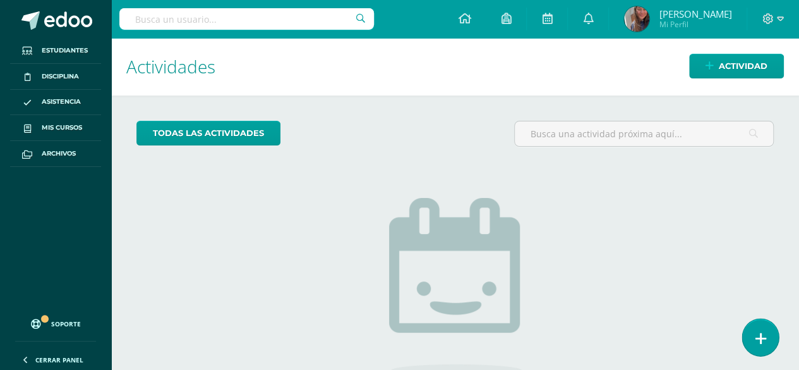
click at [753, 333] on link at bounding box center [761, 337] width 36 height 37
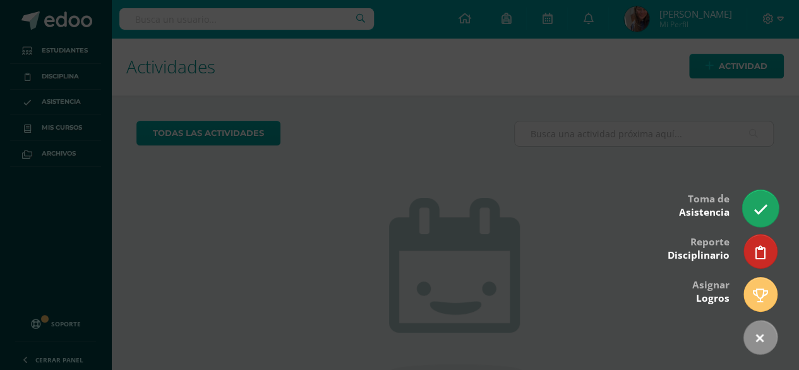
click at [767, 208] on icon at bounding box center [760, 209] width 15 height 15
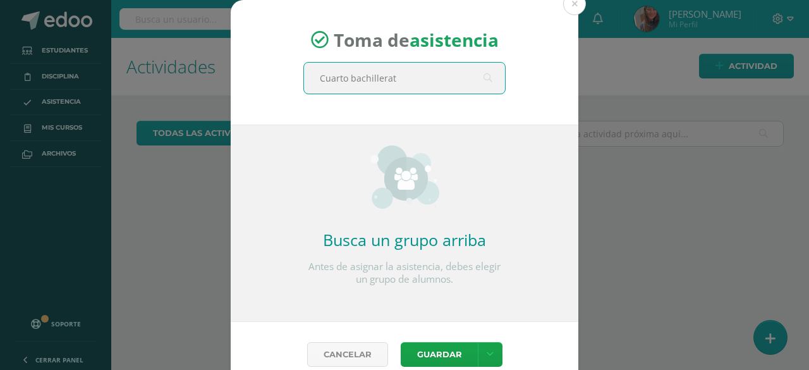
type input "Cuarto bachillerato"
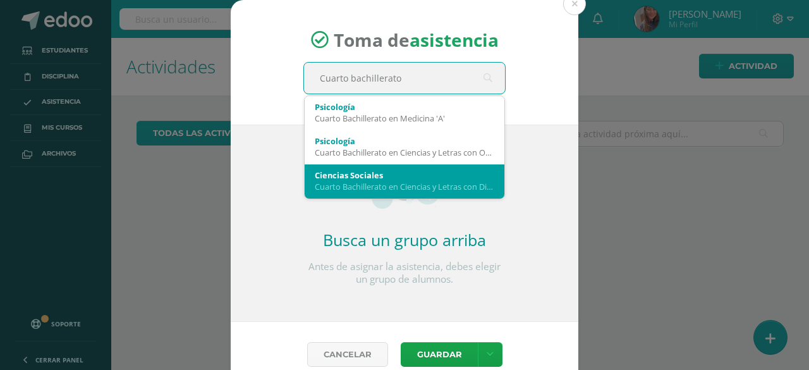
click at [386, 176] on div "Ciencias Sociales" at bounding box center [404, 174] width 179 height 11
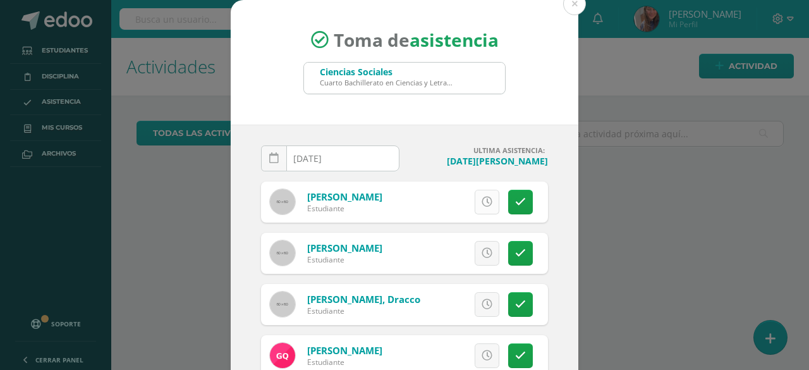
click at [482, 205] on icon at bounding box center [487, 202] width 11 height 11
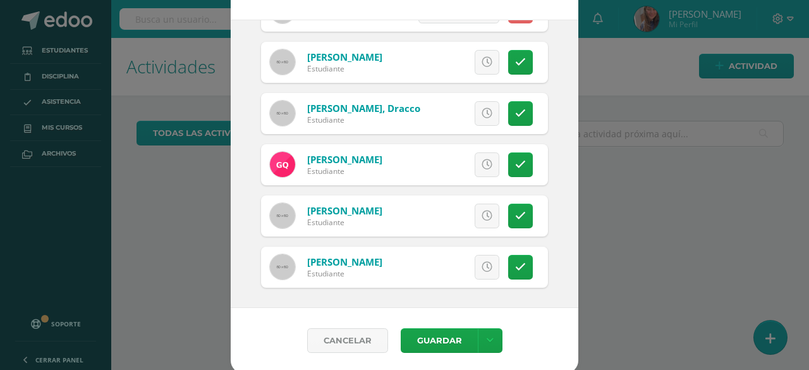
scroll to position [106, 0]
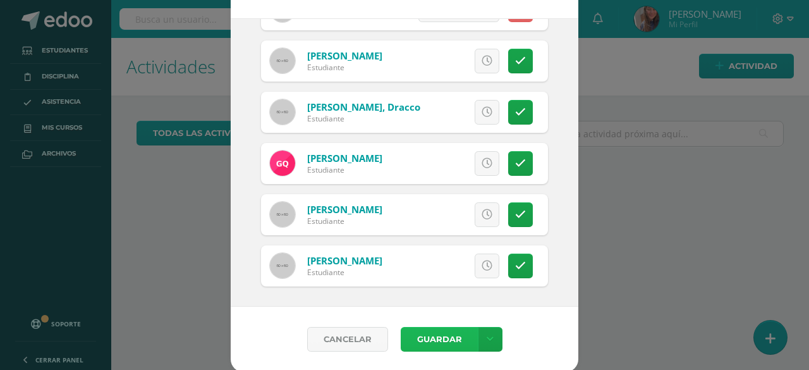
click at [416, 333] on button "Guardar" at bounding box center [439, 339] width 77 height 25
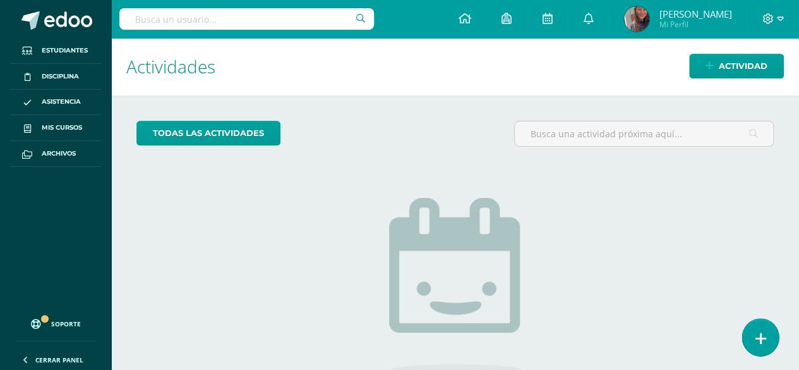
click at [757, 328] on link at bounding box center [761, 337] width 36 height 37
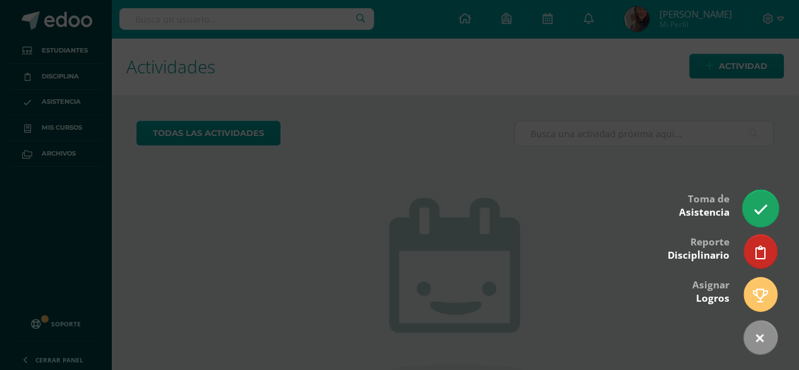
click at [764, 205] on icon at bounding box center [760, 209] width 15 height 15
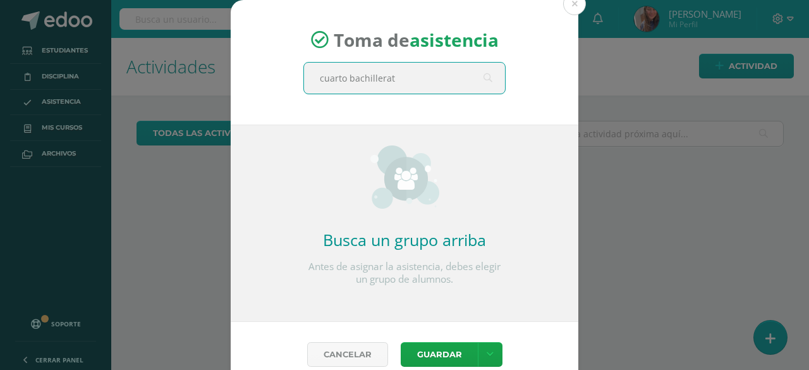
type input "cuarto bachillerato"
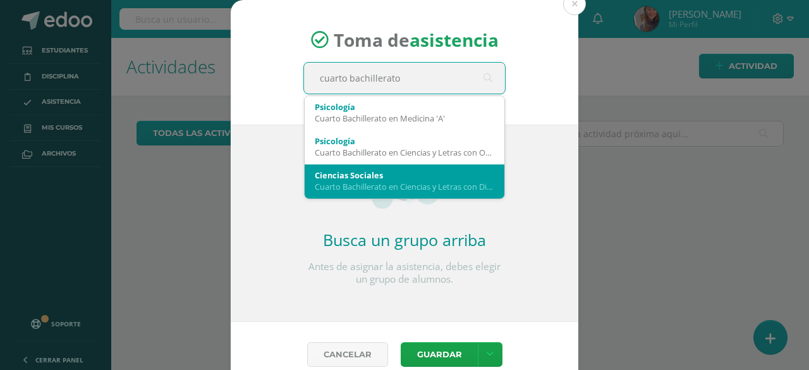
scroll to position [63, 0]
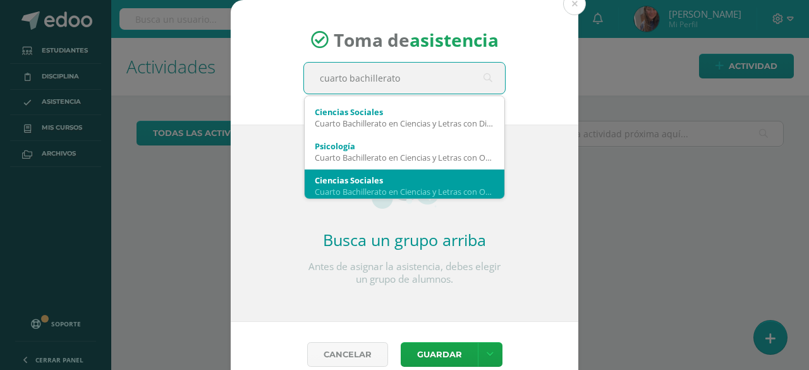
click at [364, 179] on div "Ciencias Sociales" at bounding box center [404, 179] width 179 height 11
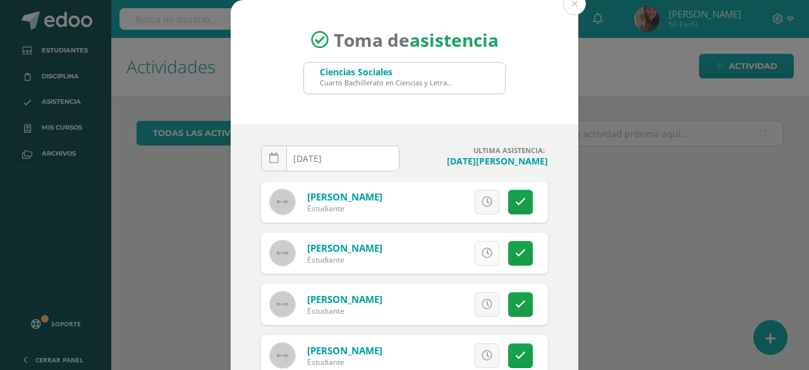
click at [482, 256] on icon at bounding box center [487, 253] width 11 height 11
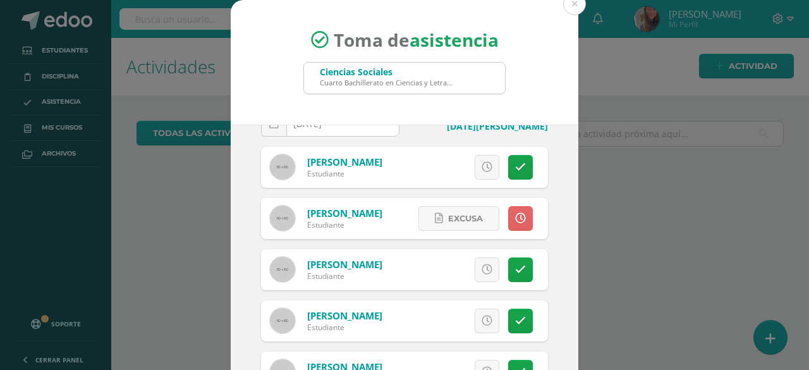
scroll to position [106, 0]
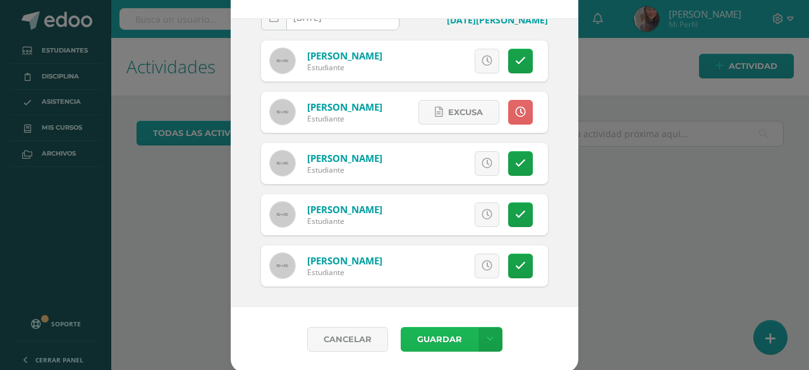
click at [426, 346] on button "Guardar" at bounding box center [439, 339] width 77 height 25
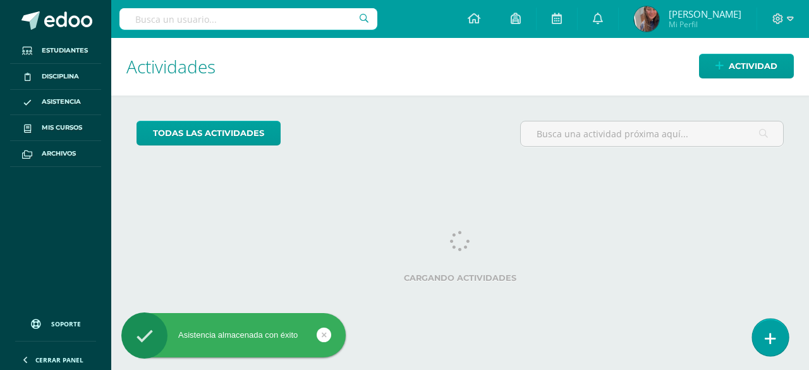
click at [761, 343] on link at bounding box center [770, 337] width 36 height 37
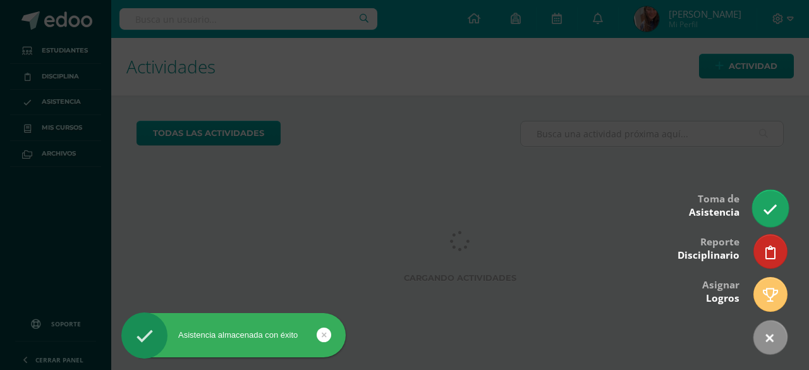
click at [767, 194] on link at bounding box center [770, 208] width 36 height 37
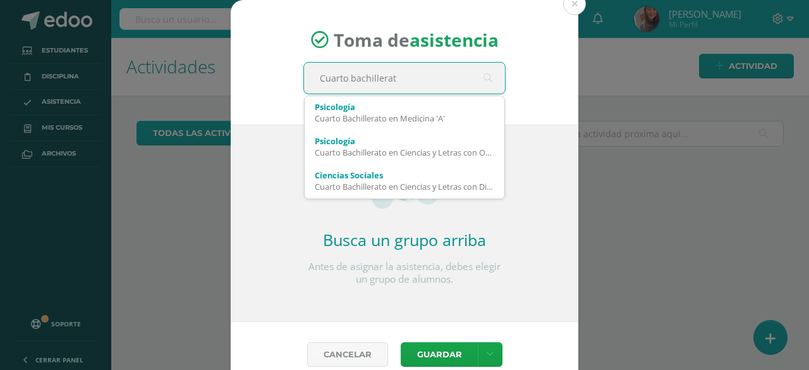
type input "Cuarto bachillerato"
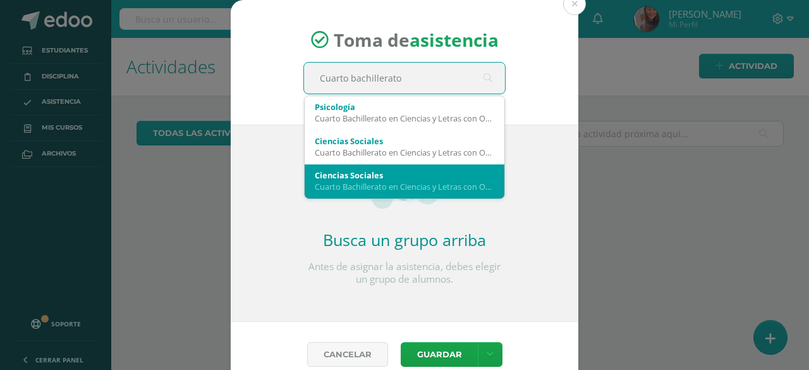
scroll to position [15, 0]
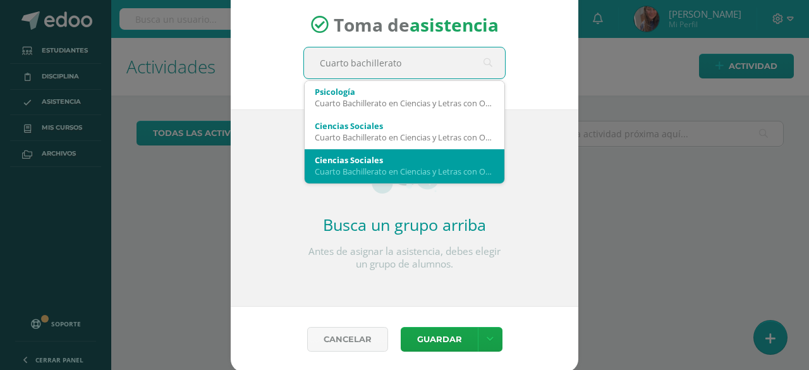
click at [392, 176] on div "Ciencias Sociales Cuarto Bachillerato en Ciencias y Letras con Orientacion en D…" at bounding box center [404, 165] width 179 height 33
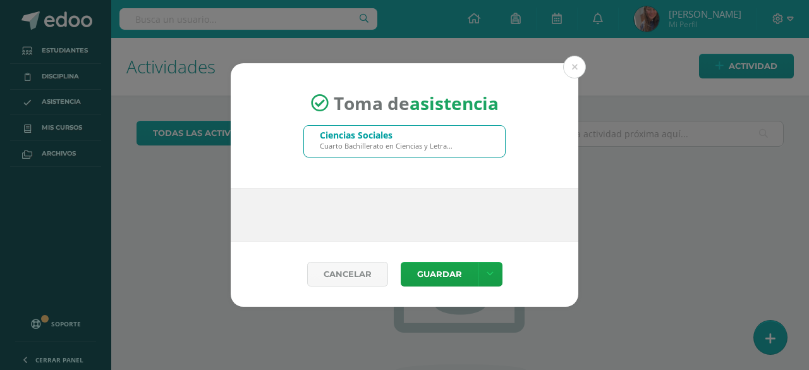
scroll to position [0, 0]
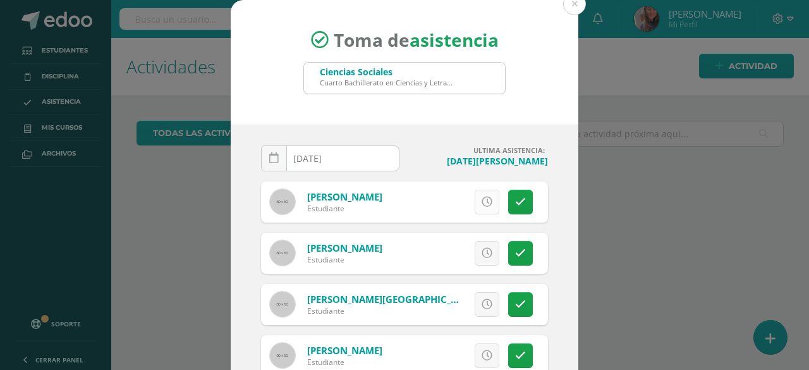
click at [482, 205] on icon at bounding box center [487, 202] width 11 height 11
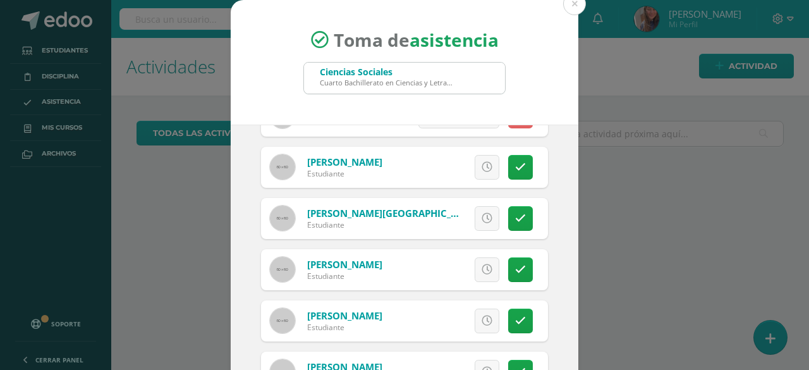
scroll to position [106, 0]
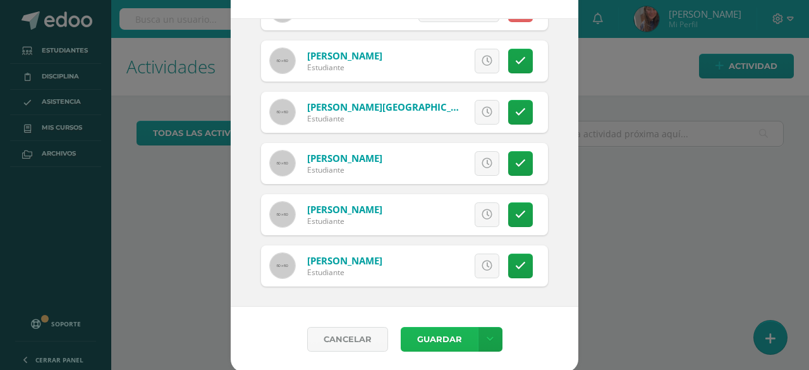
click at [428, 347] on button "Guardar" at bounding box center [439, 339] width 77 height 25
